Goal: Find specific page/section: Find specific page/section

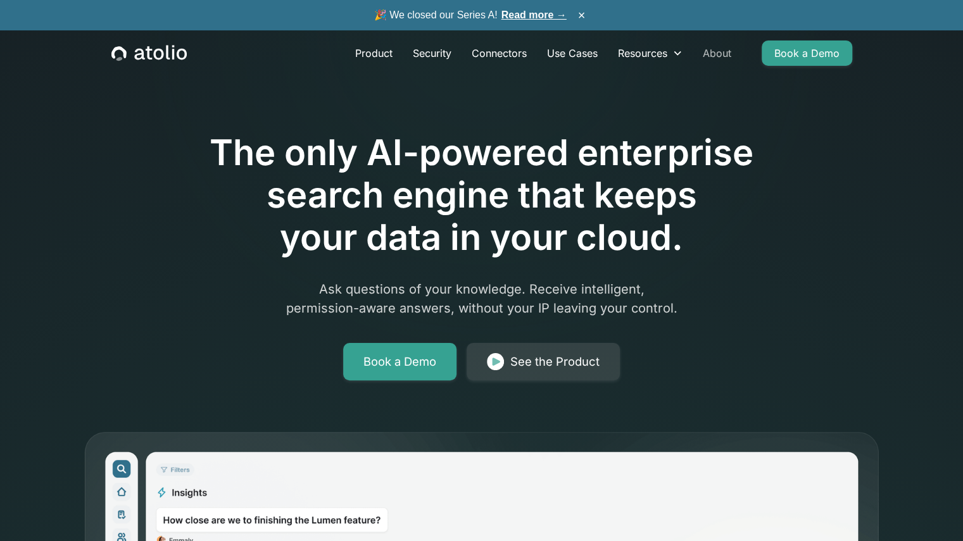
click at [709, 49] on link "About" at bounding box center [717, 53] width 49 height 25
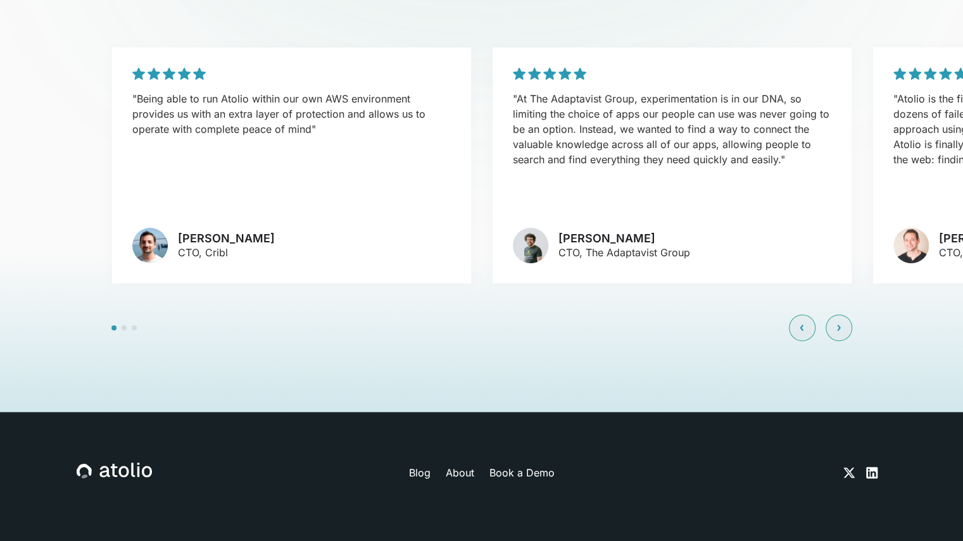
scroll to position [3011, 0]
click at [894, 283] on div at bounding box center [481, 332] width 963 height 158
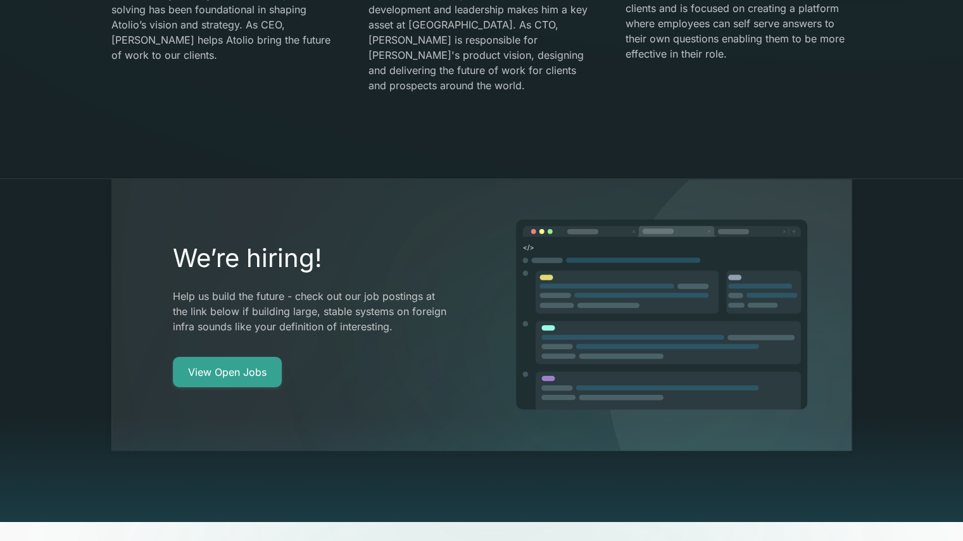
scroll to position [2319, 0]
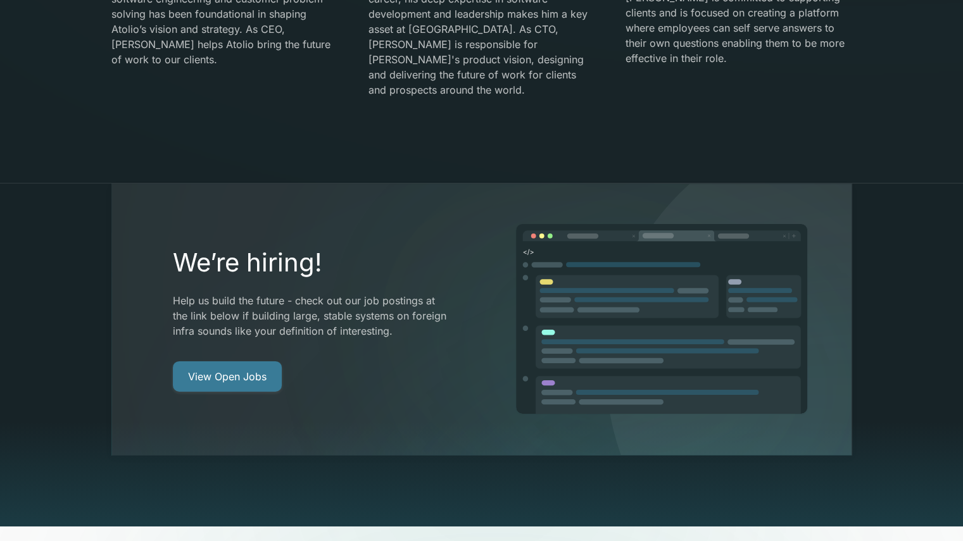
drag, startPoint x: 234, startPoint y: 359, endPoint x: 242, endPoint y: 349, distance: 12.7
click at [242, 362] on link "View Open Jobs" at bounding box center [227, 377] width 109 height 30
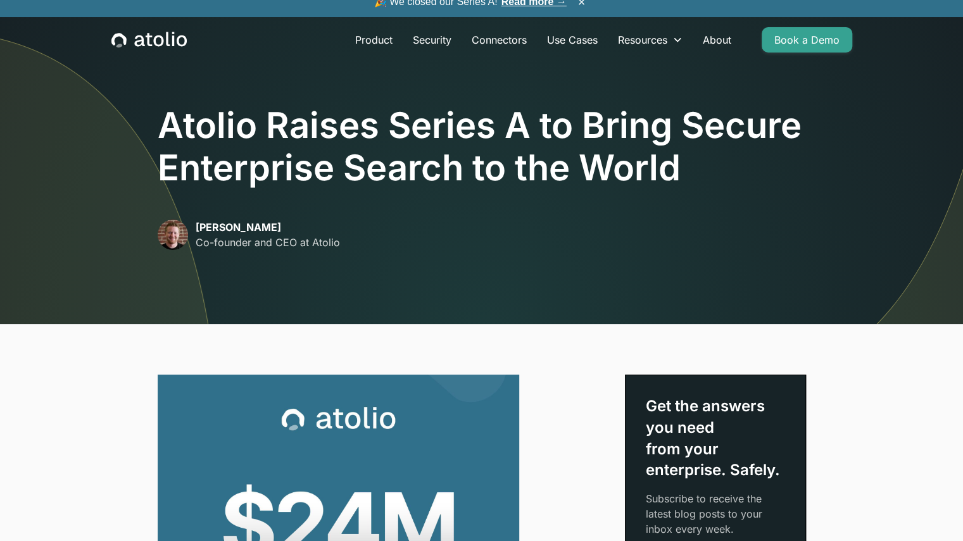
scroll to position [12, 0]
